Goal: Navigation & Orientation: Find specific page/section

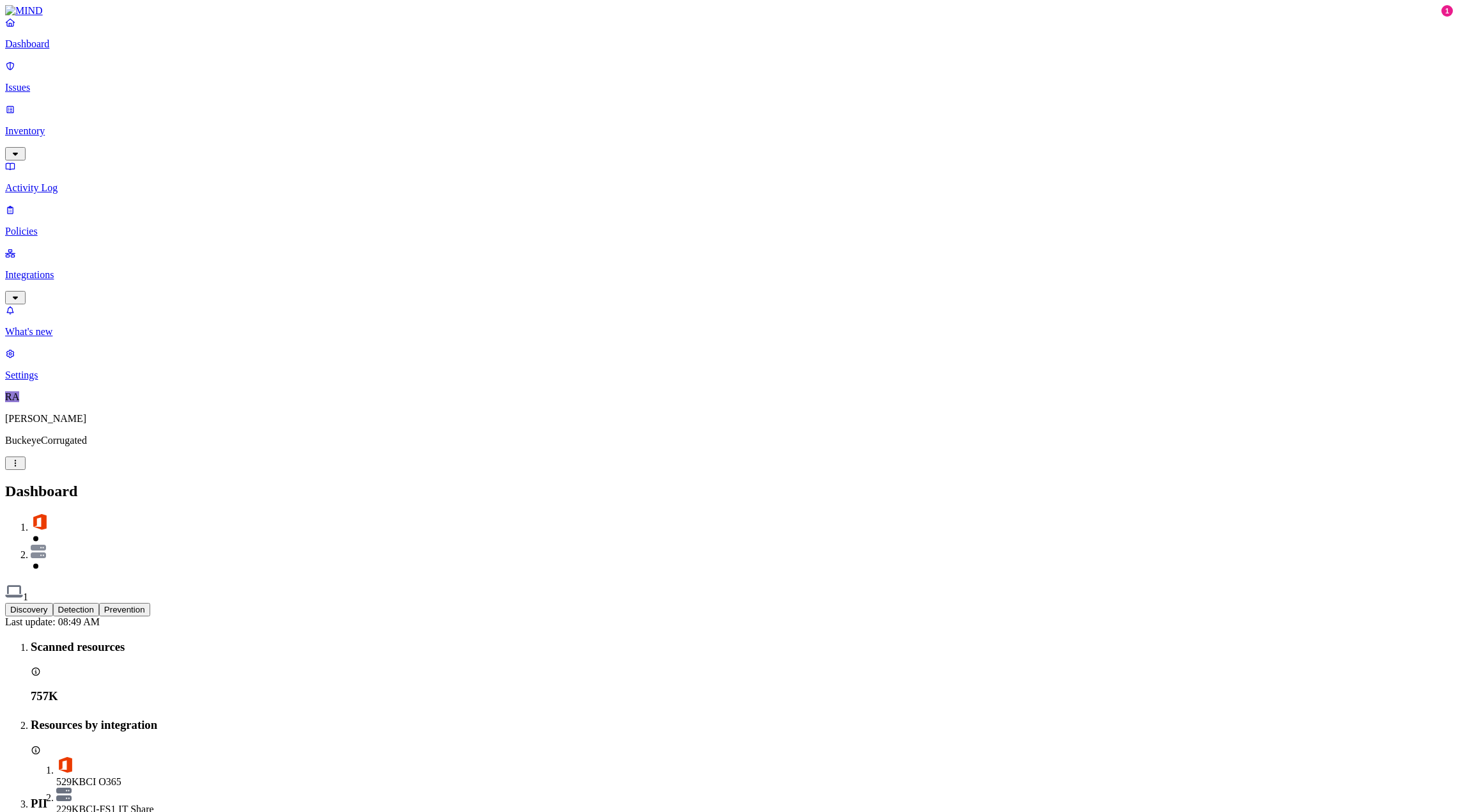
click at [724, 603] on div "Discovery Detection Prevention" at bounding box center [729, 609] width 1448 height 13
click at [54, 269] on p "Integrations" at bounding box center [729, 275] width 1448 height 12
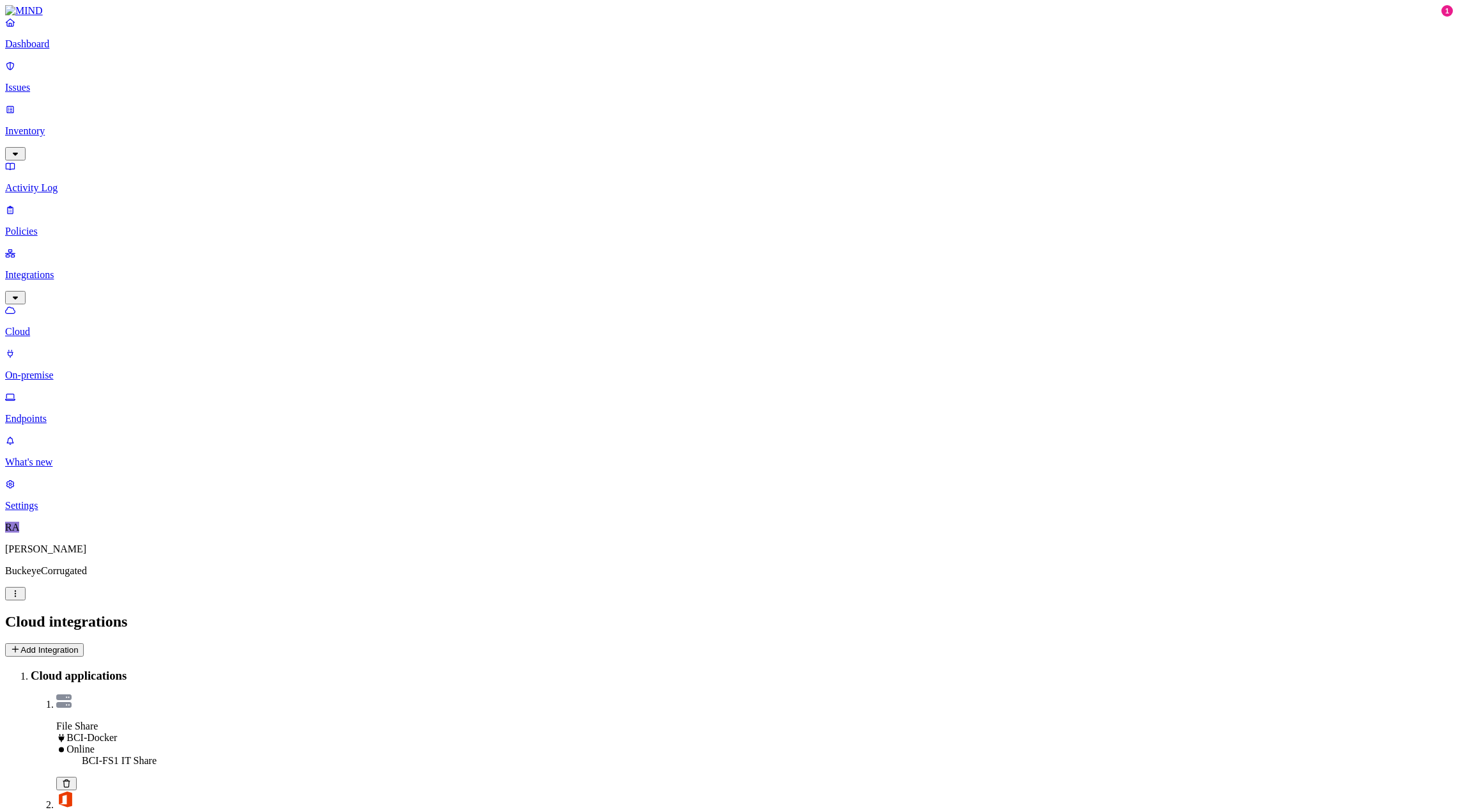
click at [61, 370] on p "On-premise" at bounding box center [729, 375] width 1448 height 12
click at [61, 413] on p "Endpoints" at bounding box center [729, 418] width 1448 height 12
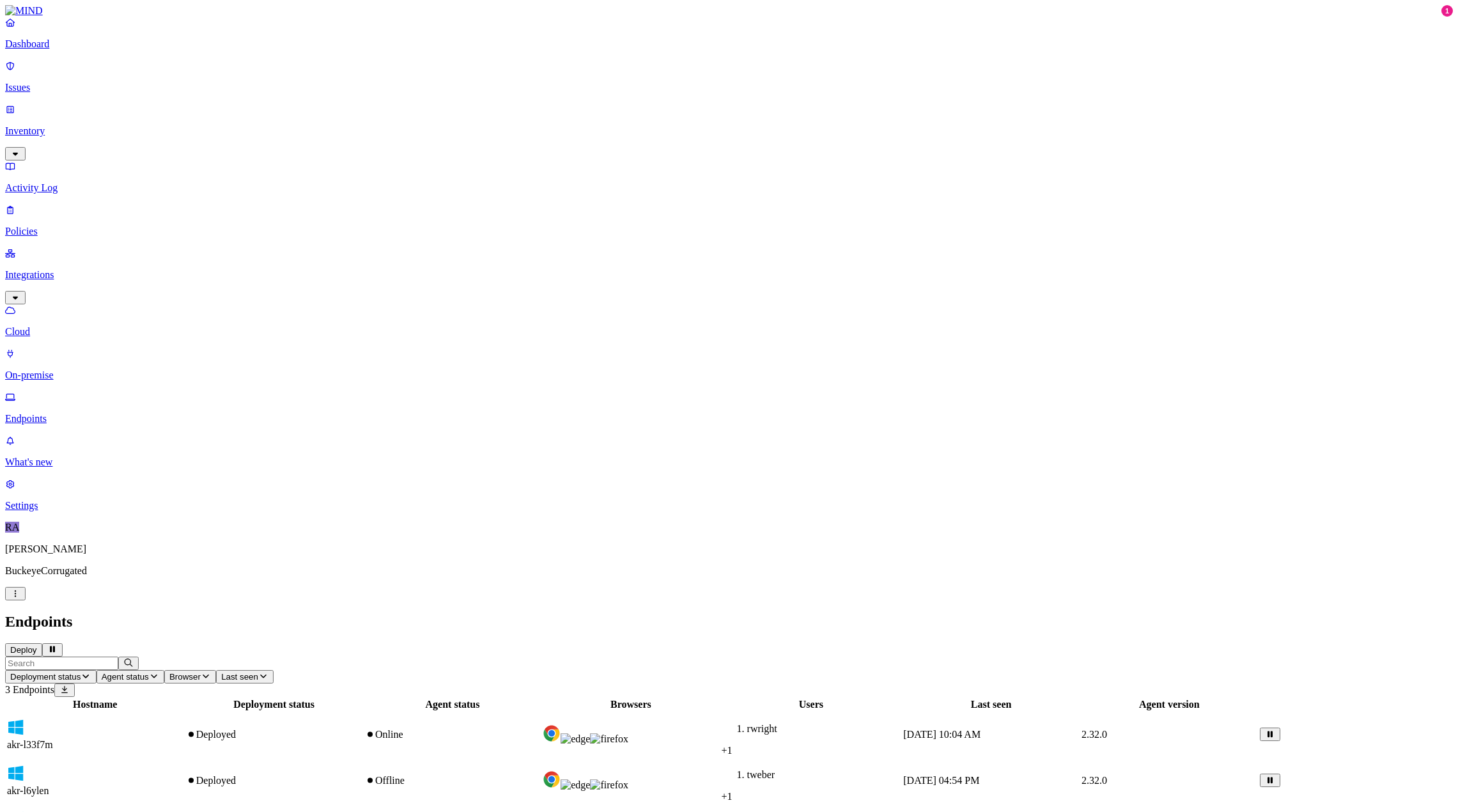
click at [64, 50] on p "Dashboard" at bounding box center [729, 43] width 1448 height 12
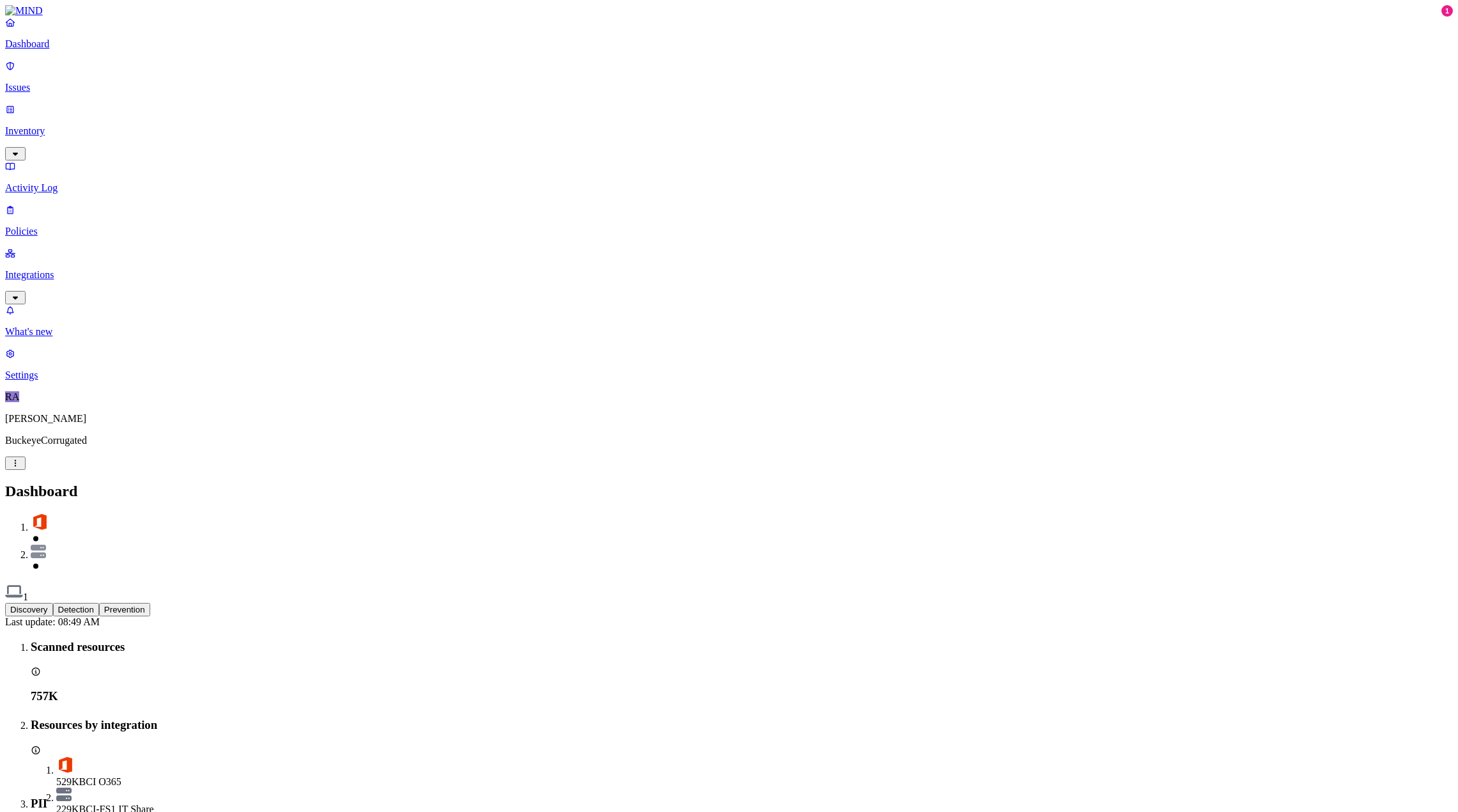
click at [52, 84] on p "Issues" at bounding box center [729, 87] width 1448 height 12
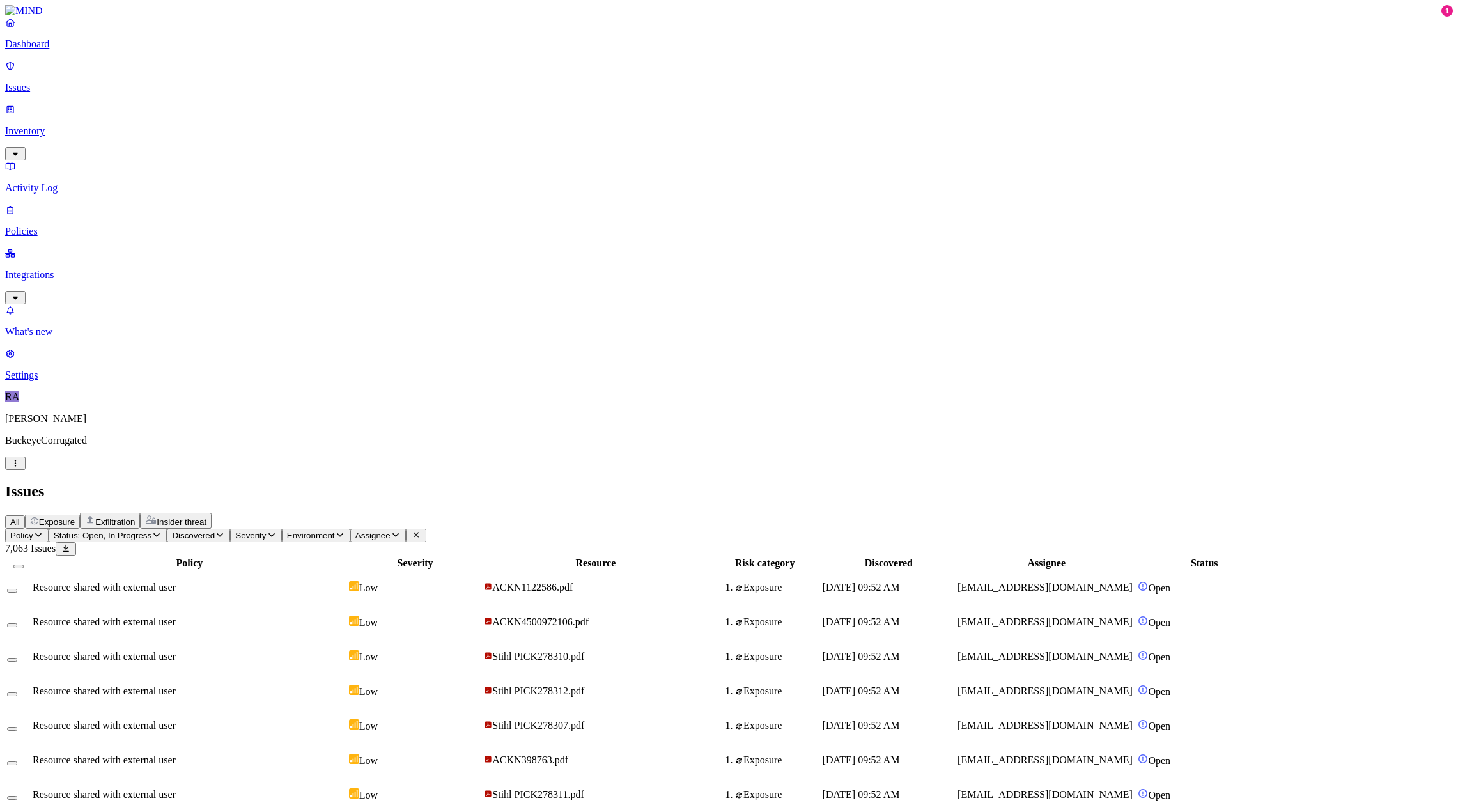
click at [57, 125] on p "Inventory" at bounding box center [729, 130] width 1448 height 12
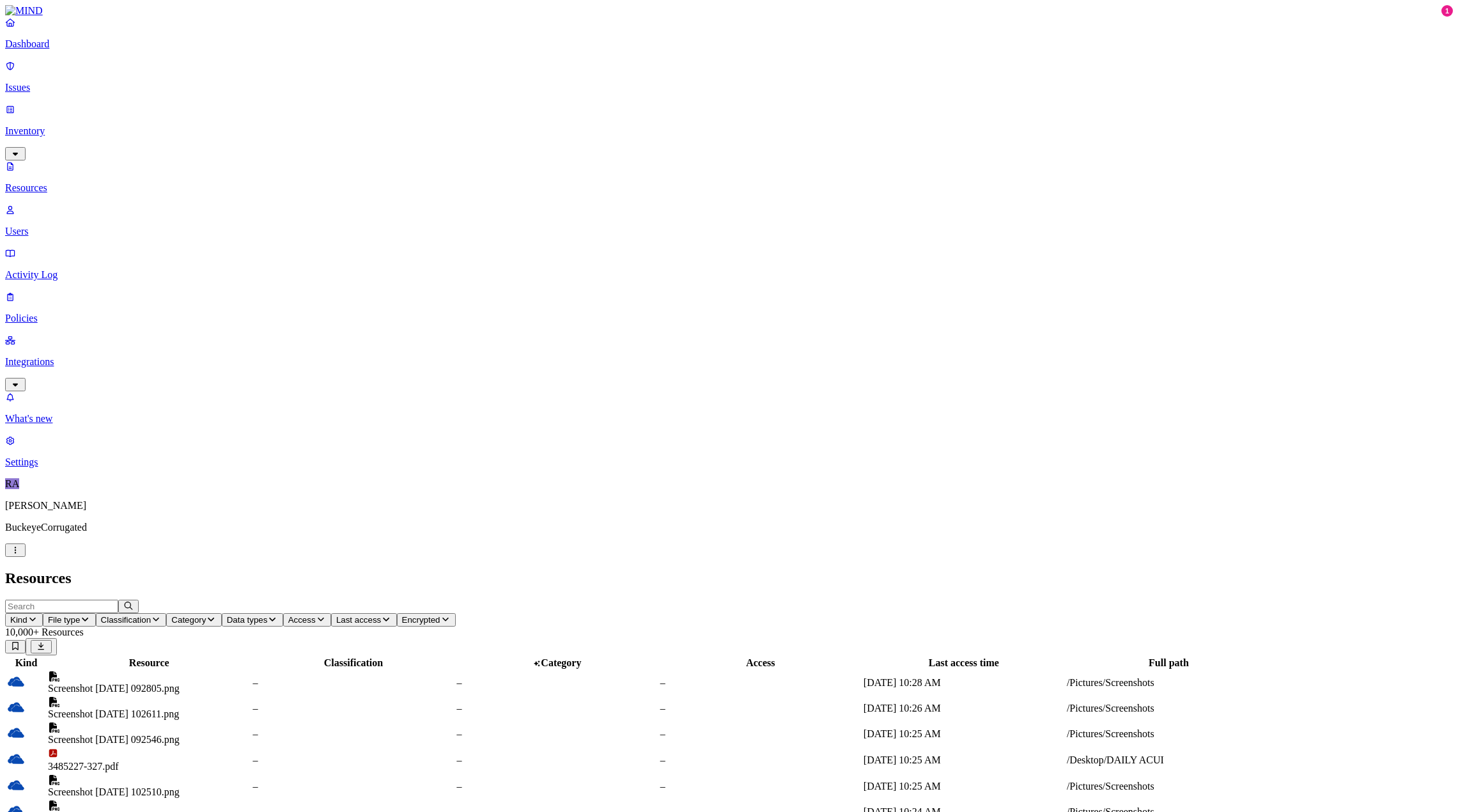
click at [56, 295] on nav "Dashboard Issues Inventory Resources Users Activity Log Policies Integrations W…" at bounding box center [729, 241] width 1448 height 451
click at [49, 356] on p "Integrations" at bounding box center [729, 362] width 1448 height 12
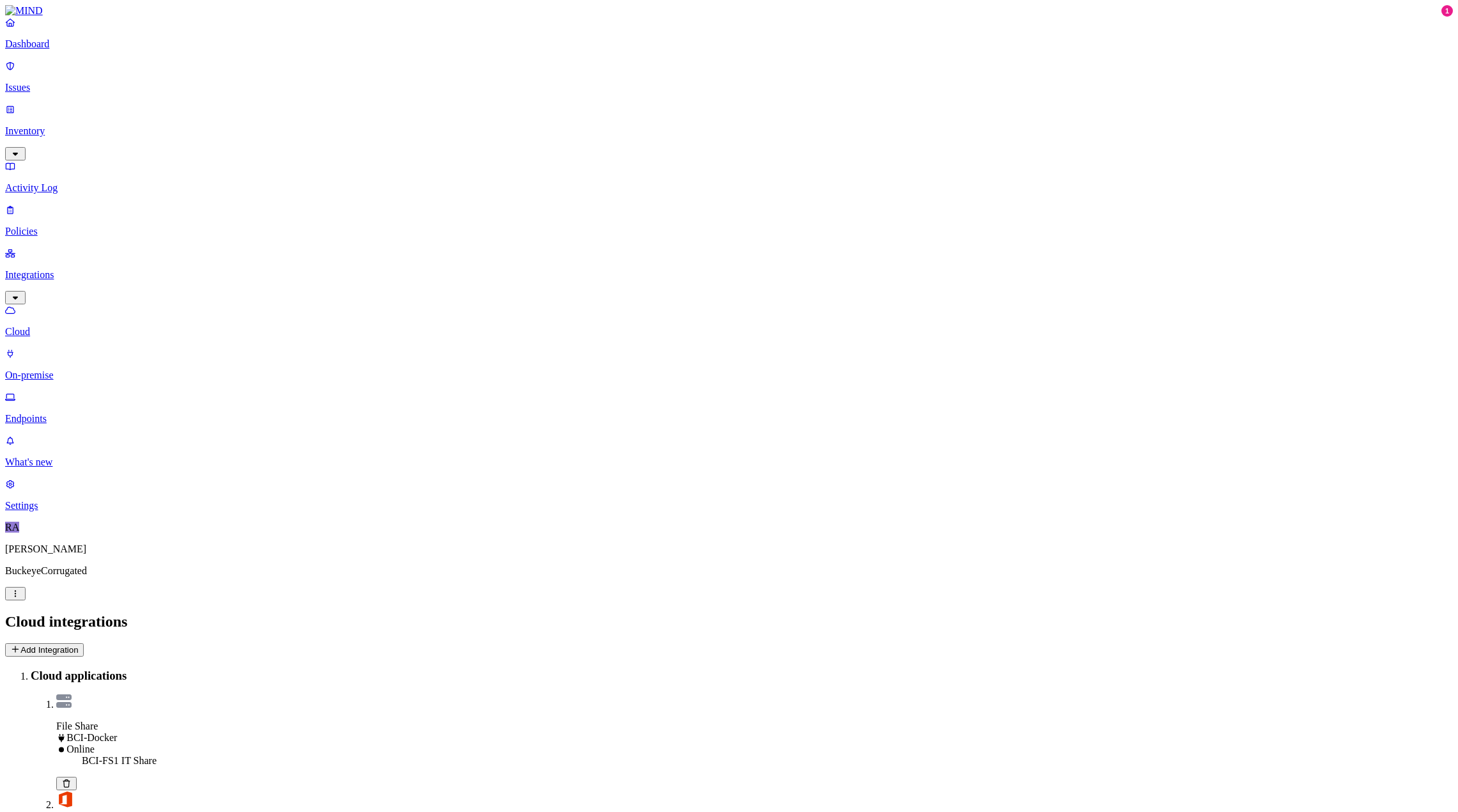
click at [68, 413] on p "Endpoints" at bounding box center [729, 418] width 1448 height 12
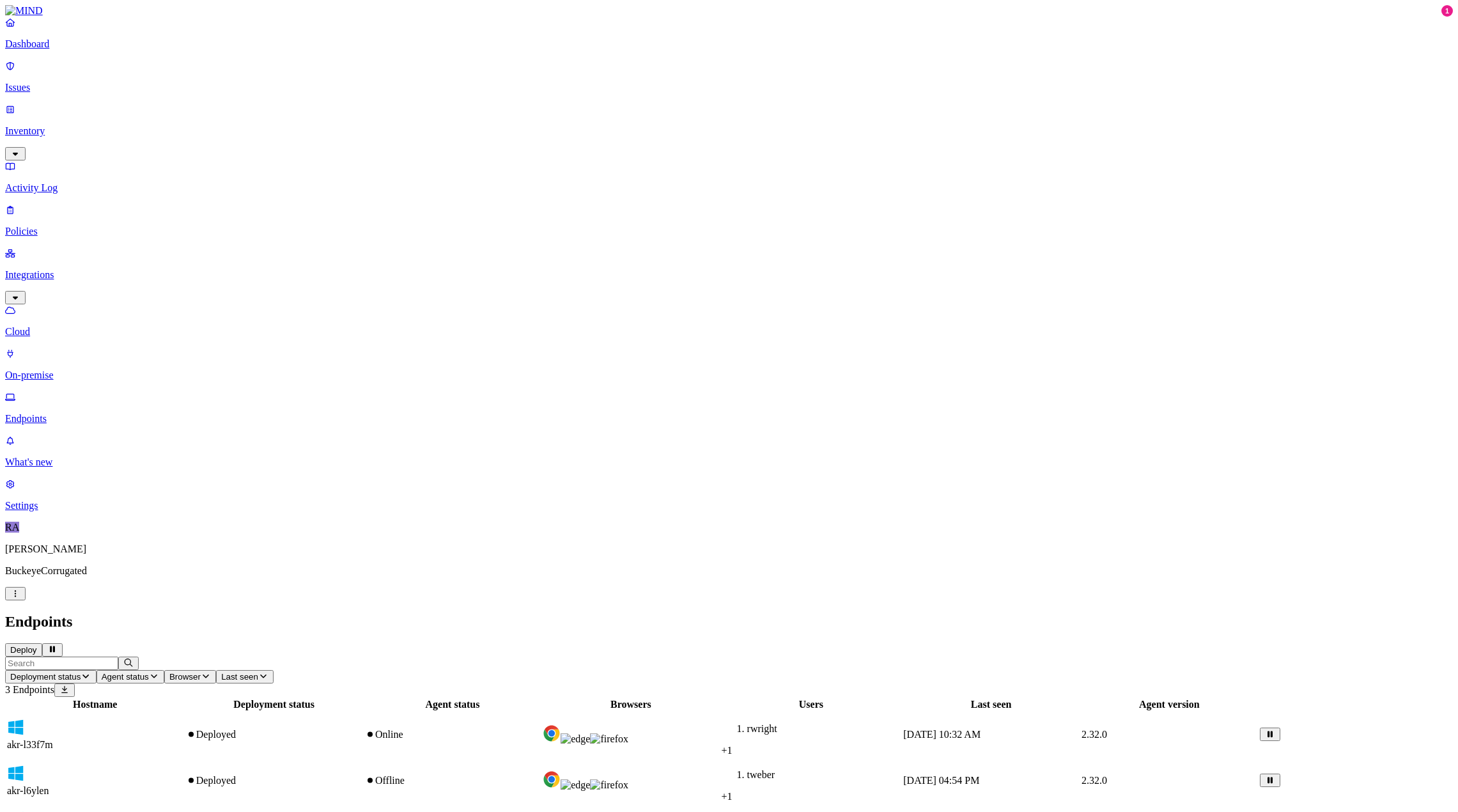
click at [418, 697] on div "Hostname Deployment status Agent status Browsers Users Last seen Agent version …" at bounding box center [729, 774] width 1448 height 154
